Goal: Information Seeking & Learning: Learn about a topic

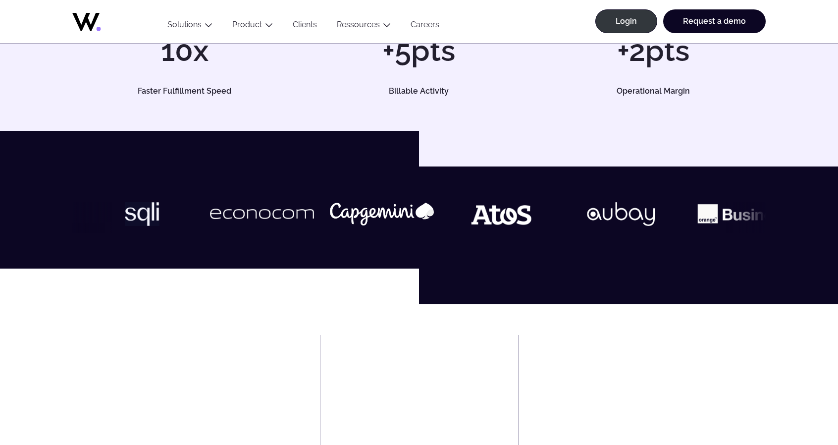
scroll to position [297, 0]
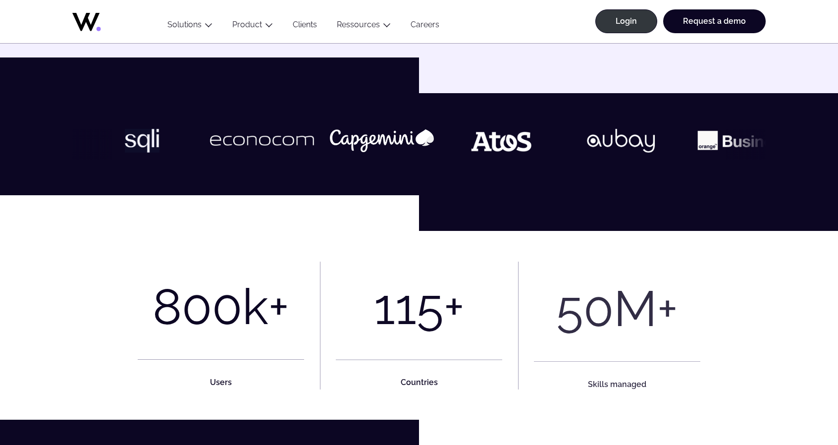
click at [217, 142] on img at bounding box center [262, 140] width 104 height 21
click at [299, 21] on link "Clients" at bounding box center [305, 26] width 44 height 13
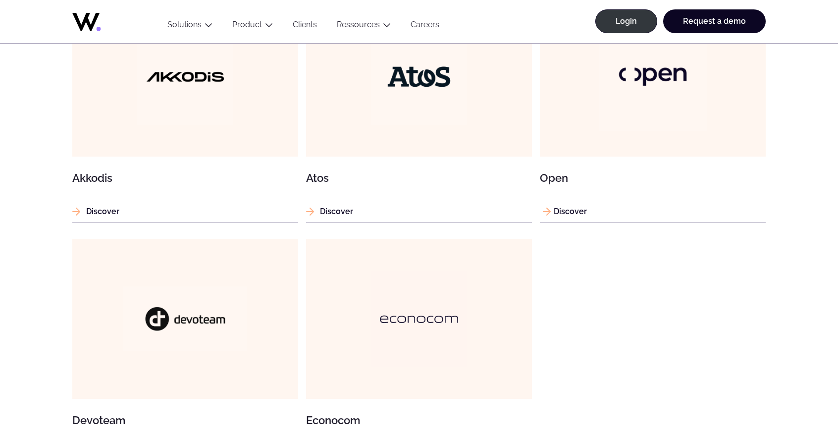
scroll to position [892, 0]
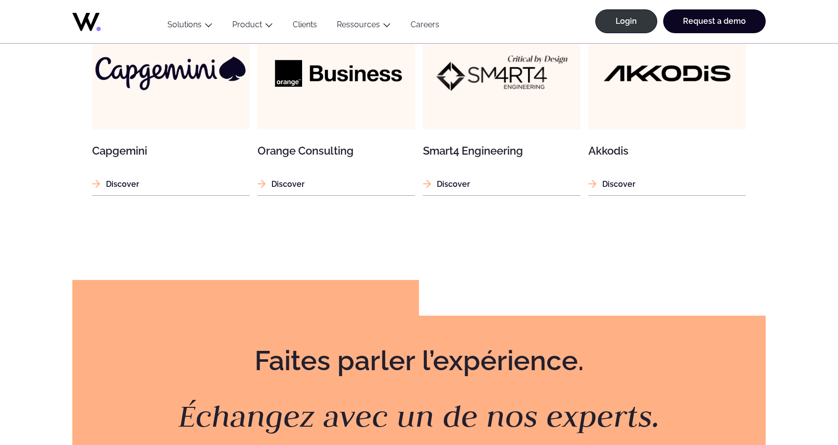
scroll to position [1338, 0]
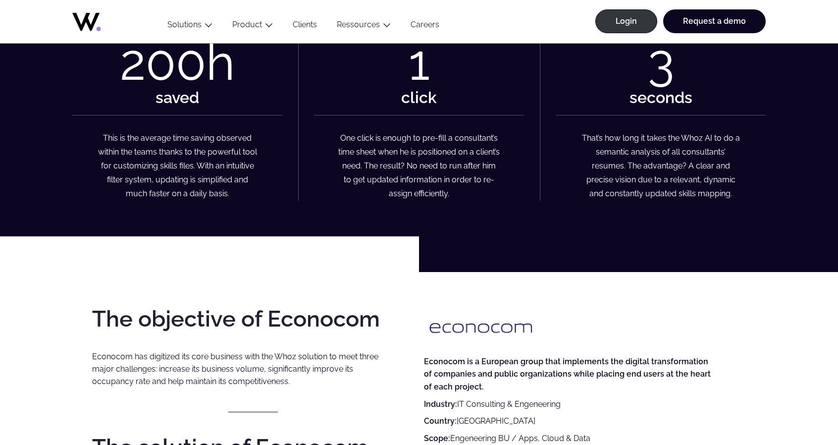
scroll to position [694, 0]
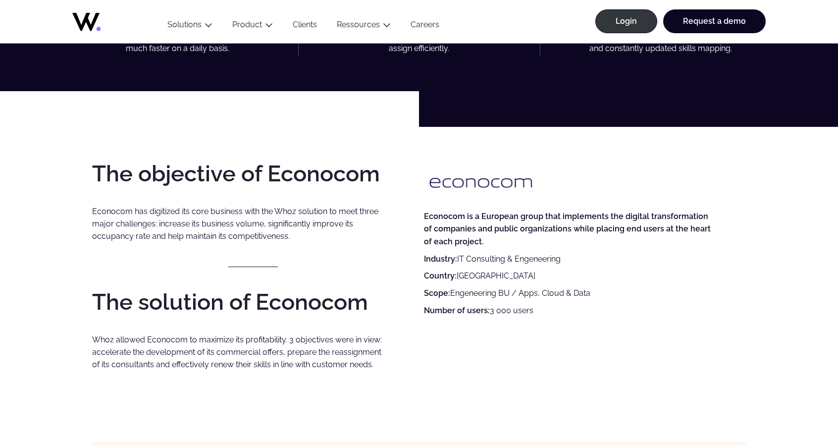
click at [116, 185] on h3 "The objective of Econocom" at bounding box center [253, 174] width 322 height 22
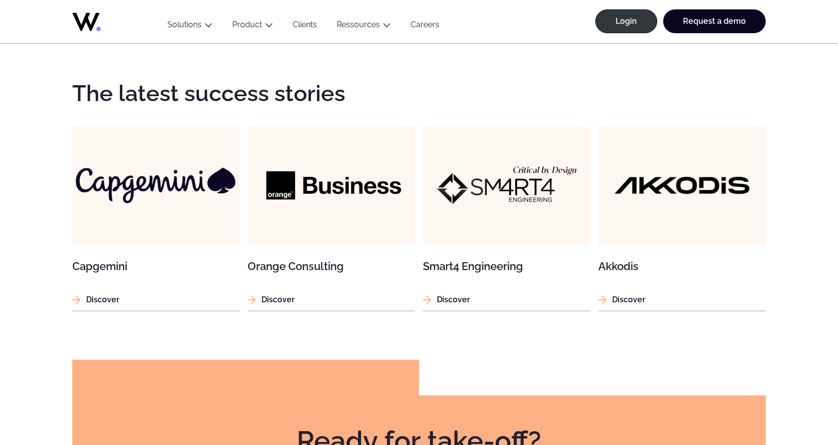
scroll to position [1635, 0]
